Goal: Information Seeking & Learning: Understand process/instructions

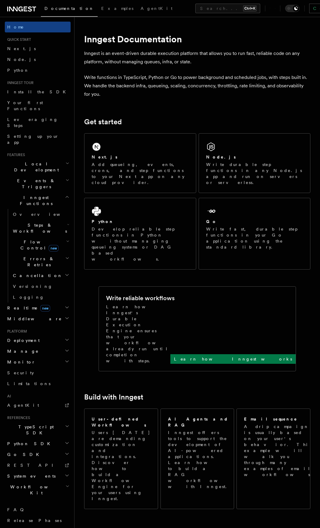
click at [68, 222] on icon "button" at bounding box center [68, 224] width 2 height 5
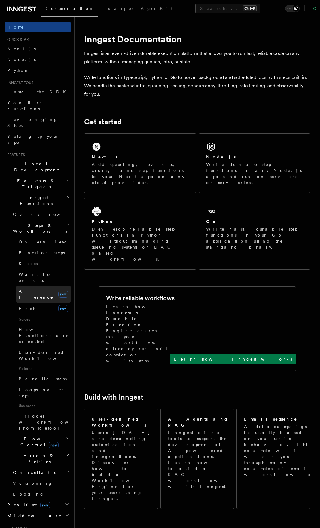
click at [42, 286] on link "AI Inference new" at bounding box center [43, 294] width 54 height 17
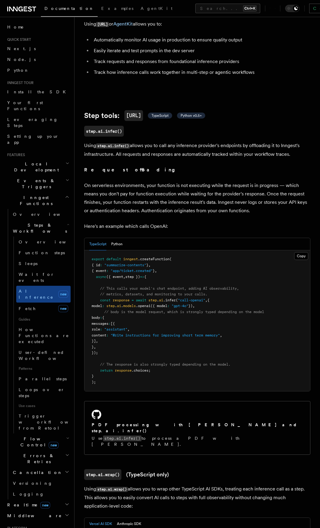
scroll to position [180, 0]
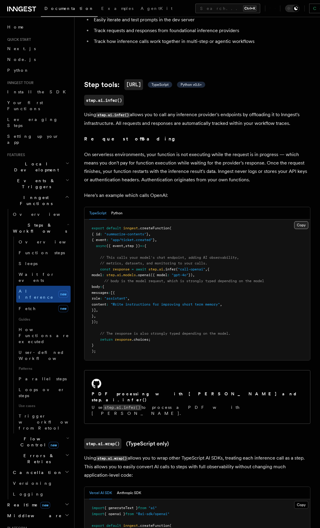
click at [302, 223] on button "Copy Copied" at bounding box center [301, 225] width 14 height 8
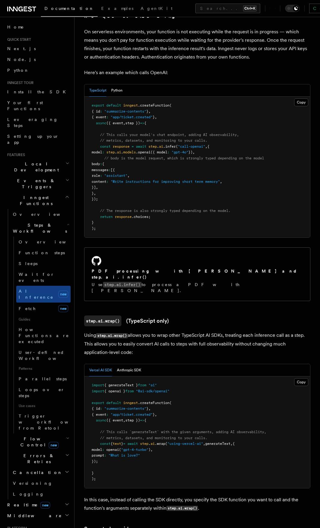
scroll to position [330, 0]
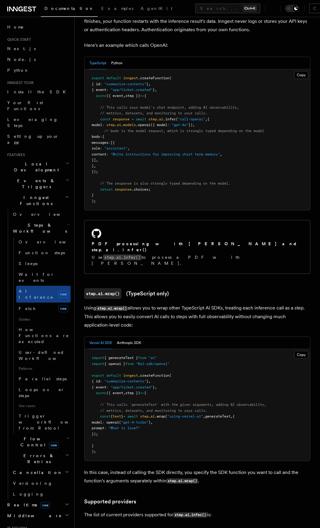
click at [196, 304] on p "Using step.ai.wrap() allows you to wrap other TypeScript AI SDKs, treating each…" at bounding box center [197, 317] width 226 height 26
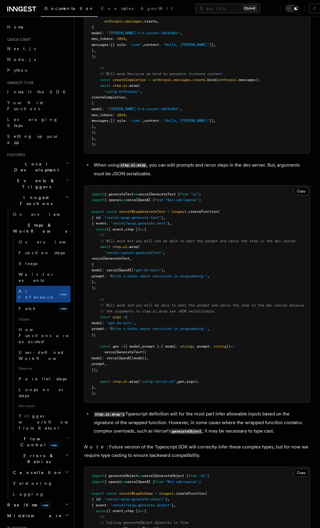
scroll to position [1601, 0]
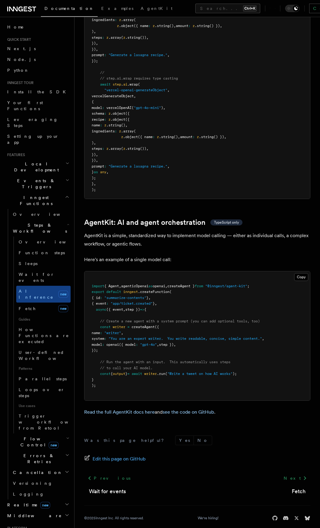
drag, startPoint x: 123, startPoint y: 346, endPoint x: 86, endPoint y: 318, distance: 46.8
click at [86, 318] on pre "import { Agent , agenticOpenai as openai , createAgent } from "@inngest/agent-k…" at bounding box center [197, 335] width 226 height 129
copy code "const writer = createAgent ({ name : "writer" , system : "You are an expert wri…"
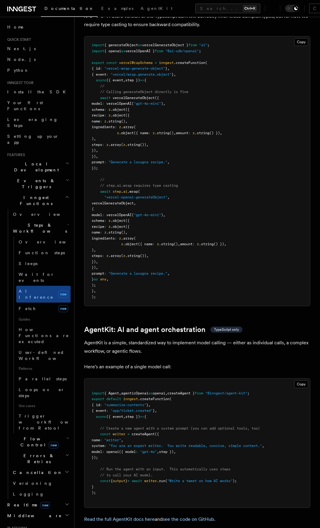
scroll to position [1511, 0]
